Goal: Task Accomplishment & Management: Use online tool/utility

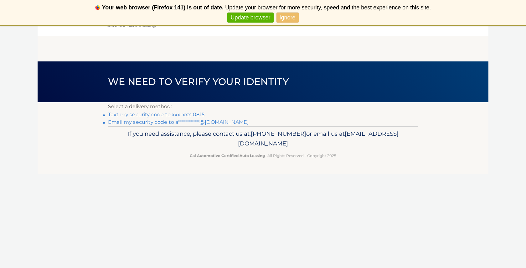
click at [168, 116] on link "Text my security code to xxx-xxx-0815" at bounding box center [156, 114] width 96 height 6
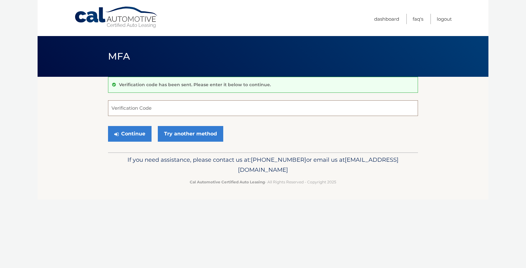
click at [165, 109] on input "Verification Code" at bounding box center [263, 108] width 310 height 16
type input "500811"
click at [129, 137] on button "Continue" at bounding box center [130, 134] width 44 height 16
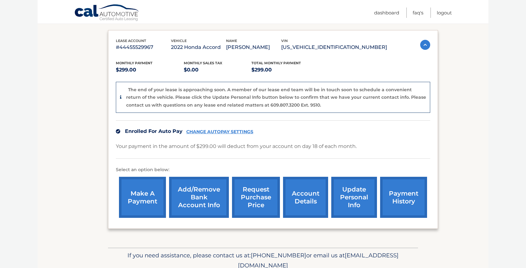
scroll to position [108, 0]
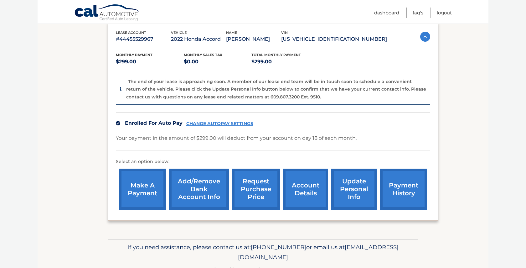
click at [245, 194] on link "request purchase price" at bounding box center [256, 188] width 48 height 41
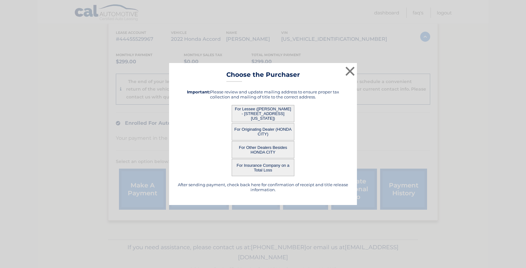
click at [275, 110] on button "For Lessee (ASHLEIGH LUBRANO - 63 MICHIGAN AVE, , MASSAPEQUA, NY 11758)" at bounding box center [263, 113] width 63 height 17
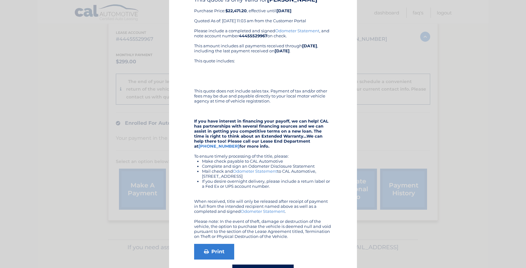
scroll to position [60, 0]
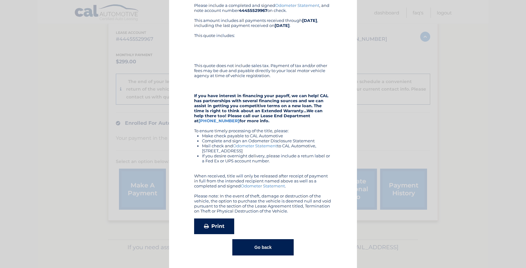
click at [211, 225] on link "Print" at bounding box center [214, 226] width 40 height 16
